Goal: Find specific page/section: Find specific page/section

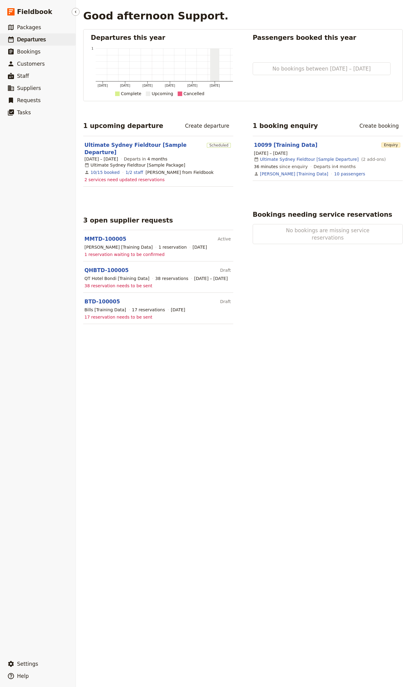
click at [50, 40] on link "​ Departures" at bounding box center [38, 39] width 76 height 12
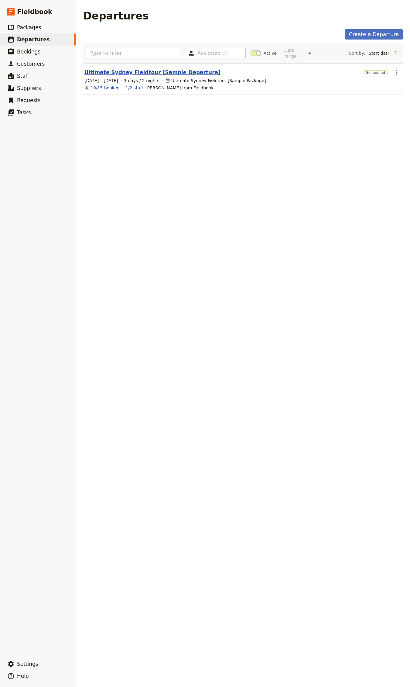
click at [126, 69] on link "Ultimate Sydney Fieldtour [Sample Departure]" at bounding box center [153, 72] width 136 height 7
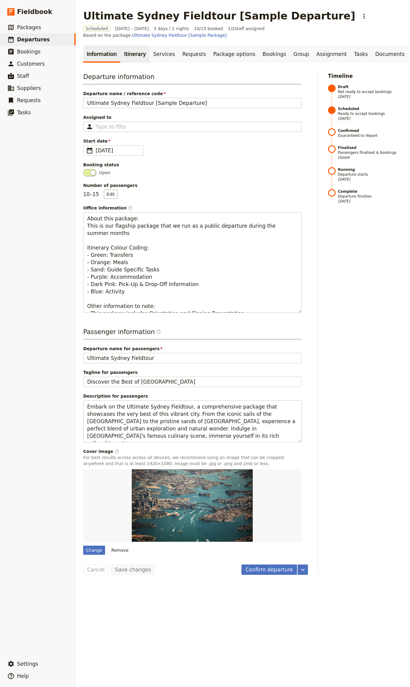
click at [124, 54] on link "Itinerary" at bounding box center [134, 54] width 29 height 17
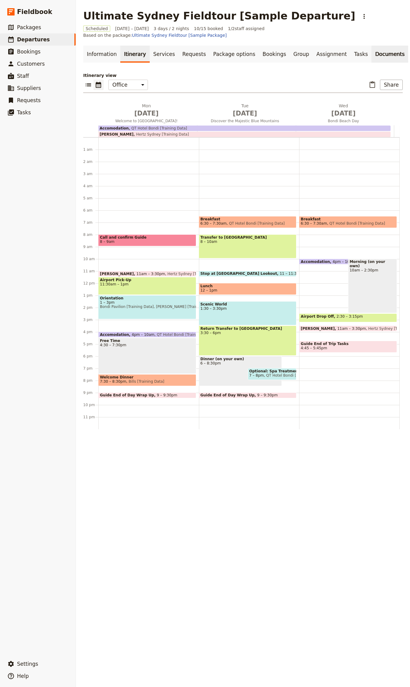
click at [372, 46] on link "Documents" at bounding box center [390, 54] width 37 height 17
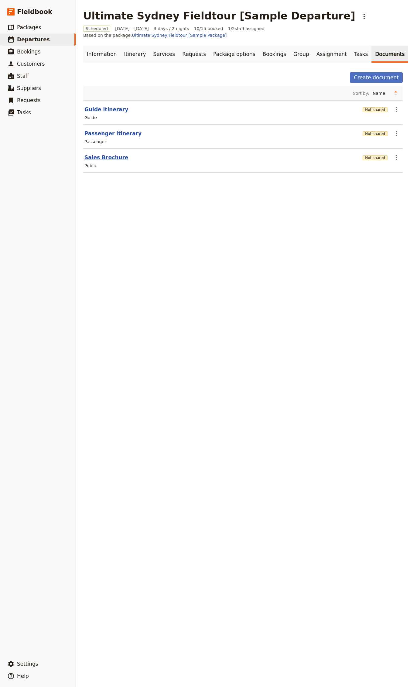
click at [104, 154] on button "Sales Brochure" at bounding box center [107, 157] width 44 height 7
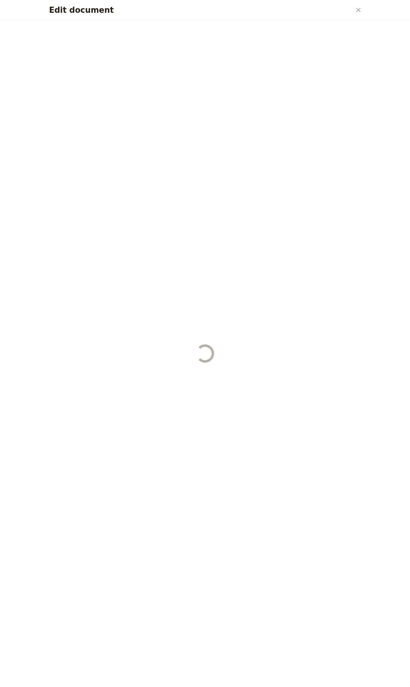
select select "DEFAULT"
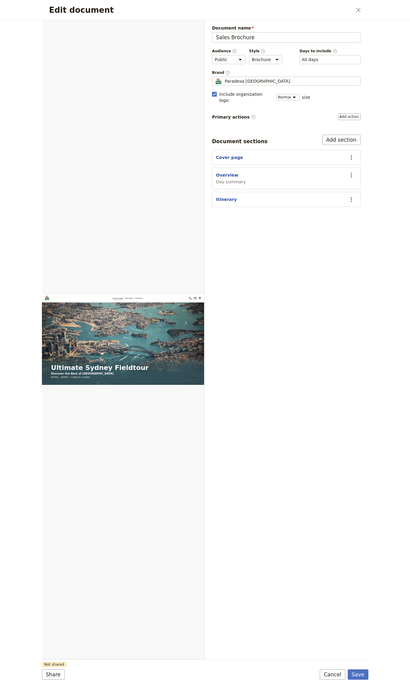
click at [224, 168] on section "Overview Day summary ​" at bounding box center [286, 179] width 149 height 22
click at [225, 172] on button "Overview" at bounding box center [227, 175] width 23 height 6
select select "DAY_SUMMARY"
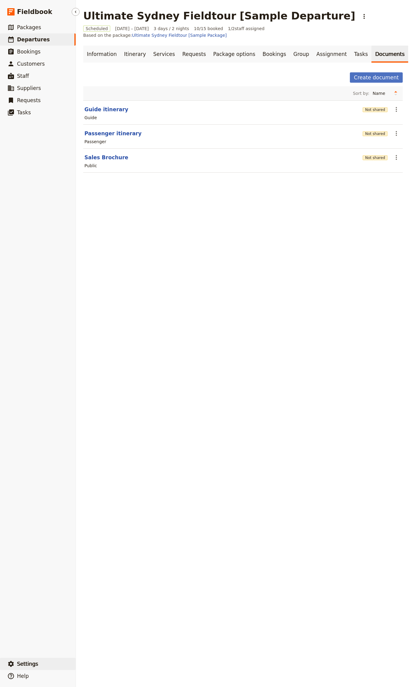
click at [44, 663] on button "​ Settings" at bounding box center [38, 664] width 76 height 12
click at [100, 661] on span "Sign out" at bounding box center [106, 664] width 49 height 6
